Goal: Find specific page/section: Find specific page/section

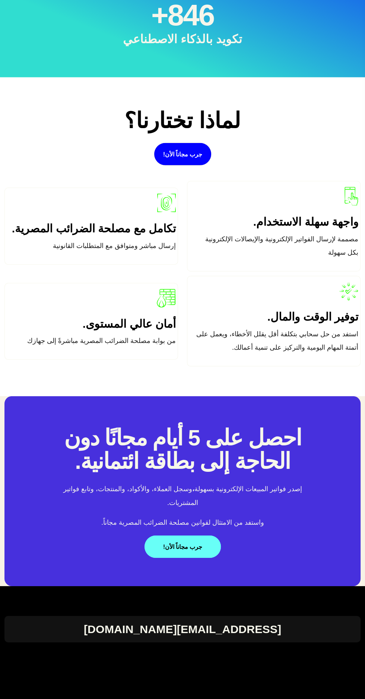
scroll to position [1479, 0]
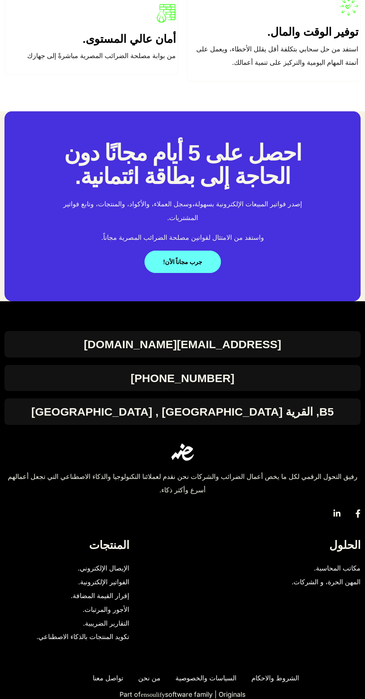
click at [321, 567] on span "مكاتب المحاسبة." at bounding box center [335, 569] width 50 height 14
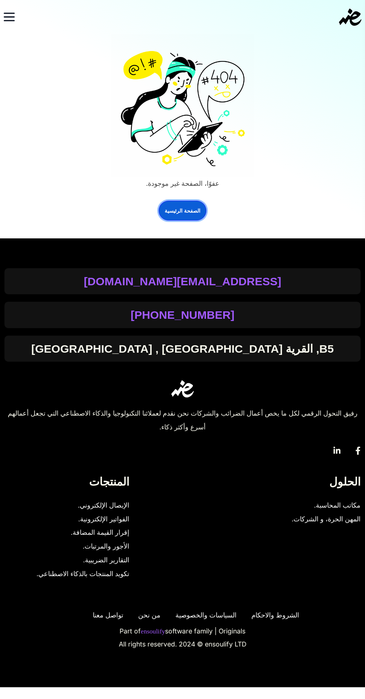
click at [178, 208] on link "الصفحة الرئيسية" at bounding box center [183, 211] width 48 height 20
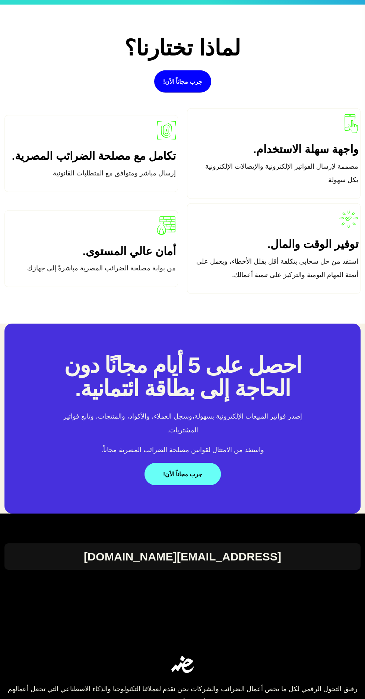
scroll to position [1479, 0]
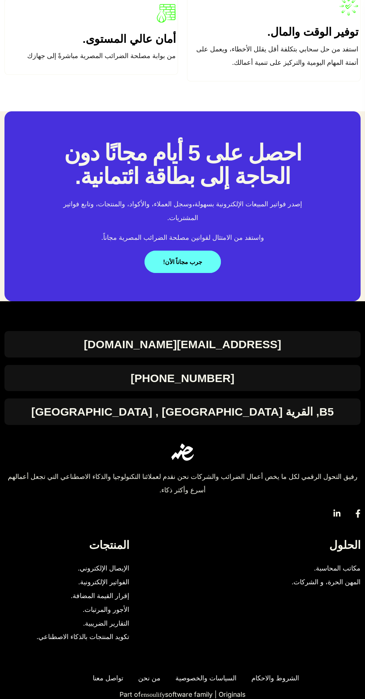
click at [88, 593] on span "إقرار القيمة المضافة." at bounding box center [100, 596] width 58 height 14
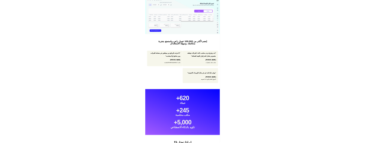
scroll to position [223, 0]
